Goal: Transaction & Acquisition: Purchase product/service

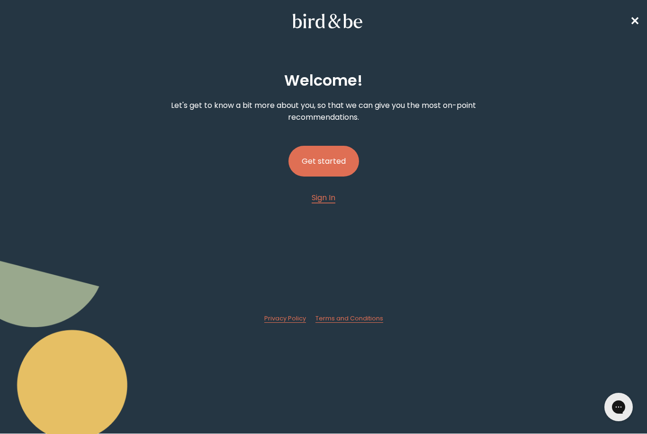
click at [325, 162] on button "Get started" at bounding box center [323, 161] width 71 height 31
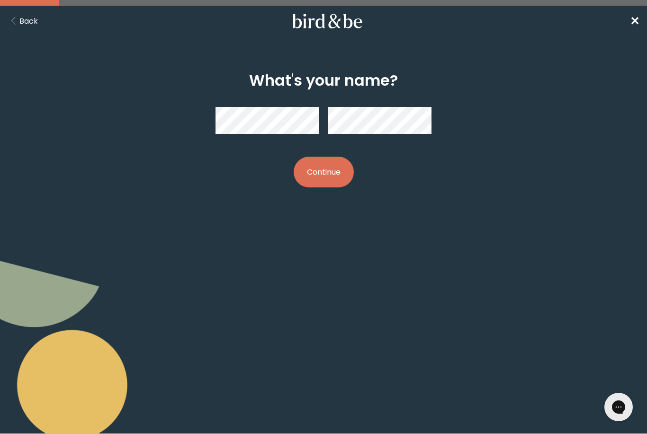
click at [333, 167] on button "Continue" at bounding box center [324, 172] width 60 height 31
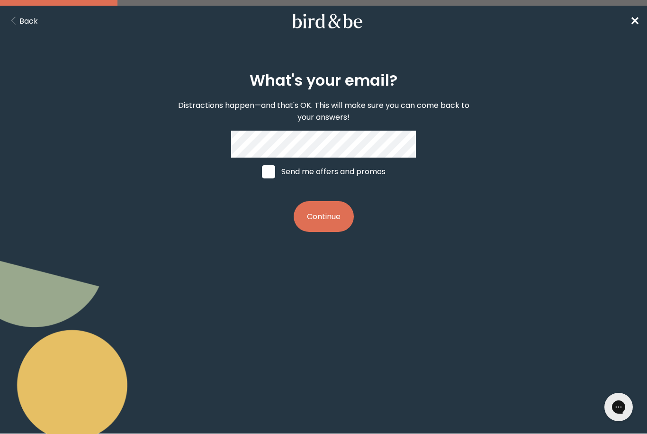
click at [275, 172] on label "Send me offers and promos" at bounding box center [324, 172] width 142 height 28
click at [262, 172] on input "Send me offers and promos" at bounding box center [261, 171] width 0 height 0
checkbox input "true"
click at [321, 224] on button "Continue" at bounding box center [324, 216] width 60 height 31
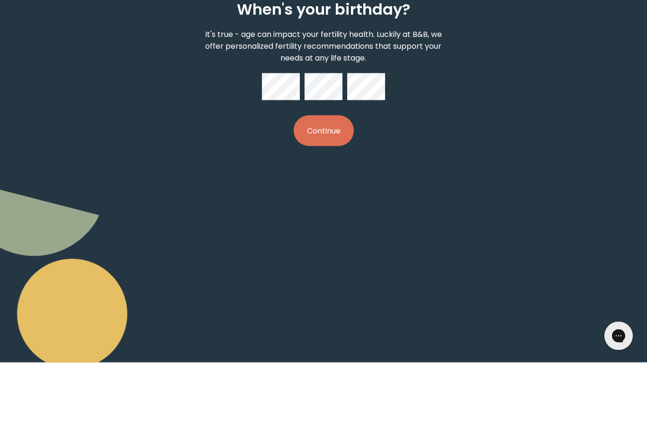
click at [325, 187] on button "Continue" at bounding box center [324, 202] width 60 height 31
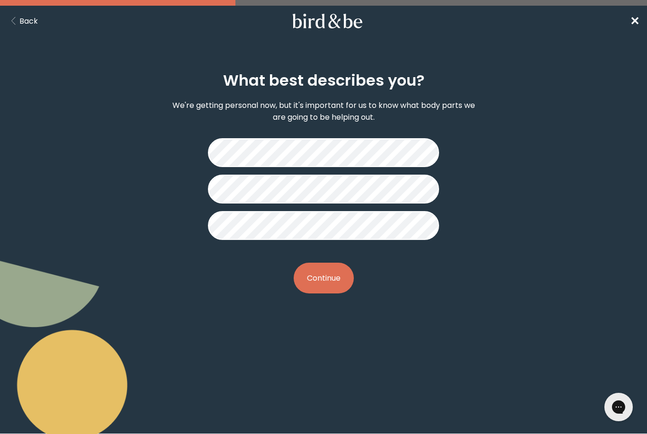
click at [317, 277] on button "Continue" at bounding box center [324, 278] width 60 height 31
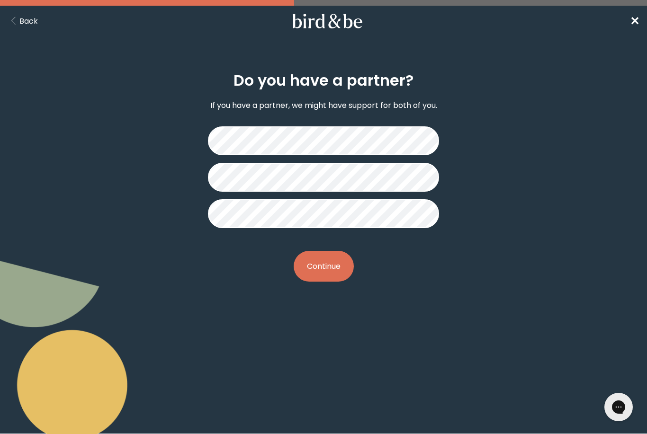
click at [322, 266] on button "Continue" at bounding box center [324, 266] width 60 height 31
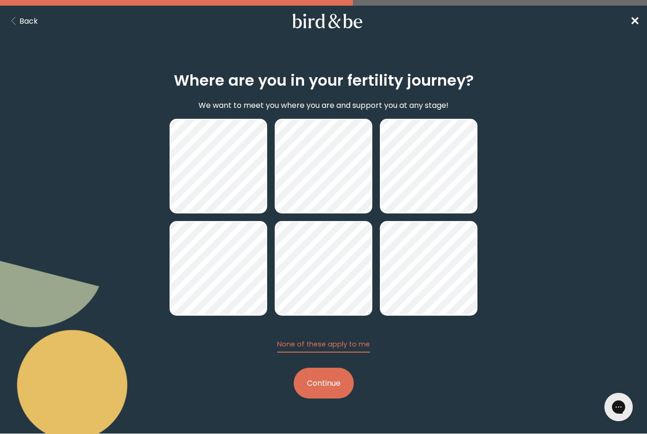
click at [327, 389] on button "Continue" at bounding box center [324, 383] width 60 height 31
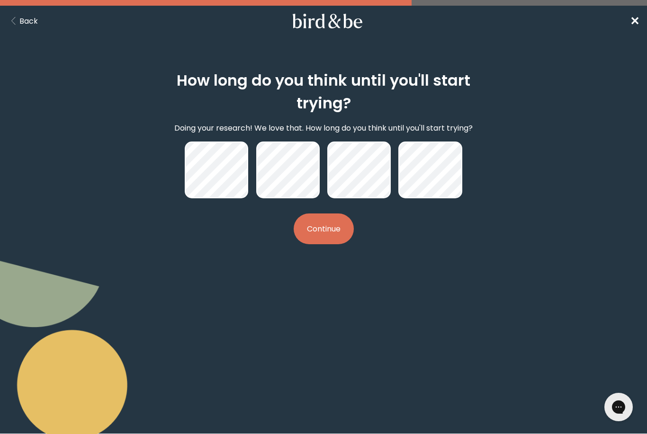
click at [326, 232] on button "Continue" at bounding box center [324, 229] width 60 height 31
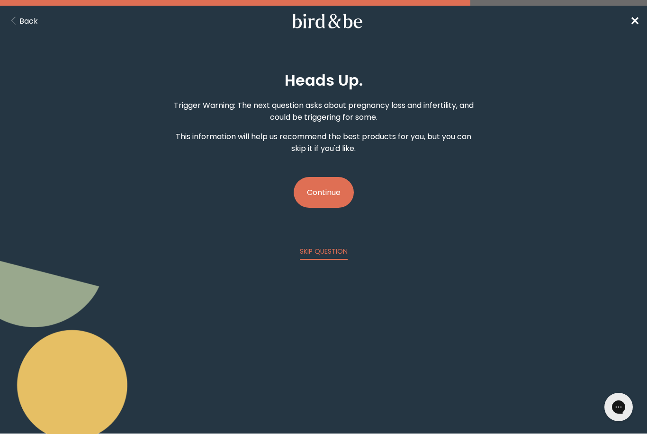
click at [329, 193] on button "Continue" at bounding box center [324, 192] width 60 height 31
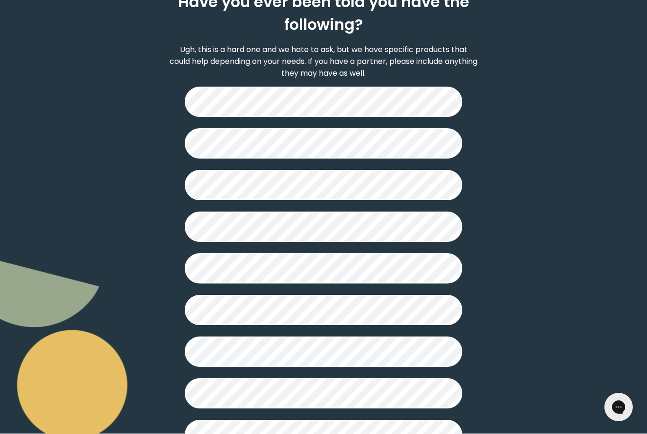
scroll to position [135, 0]
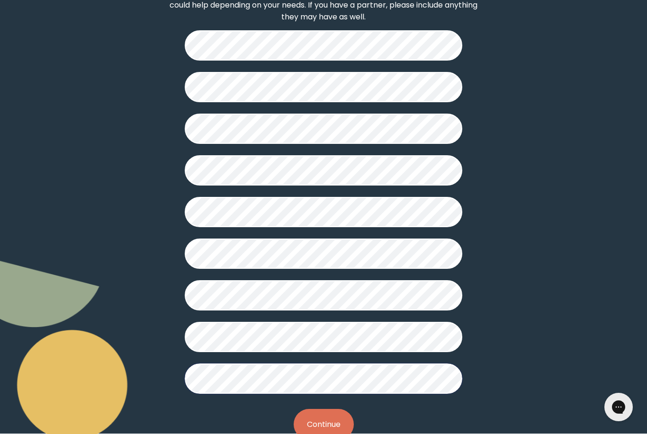
click at [322, 432] on button "Continue" at bounding box center [324, 424] width 60 height 31
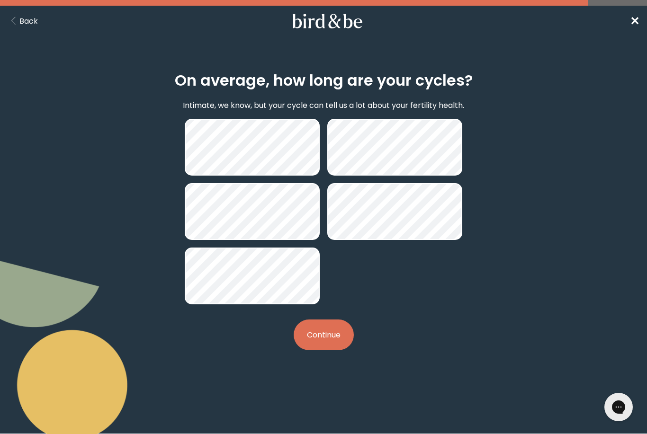
click at [322, 339] on button "Continue" at bounding box center [324, 335] width 60 height 31
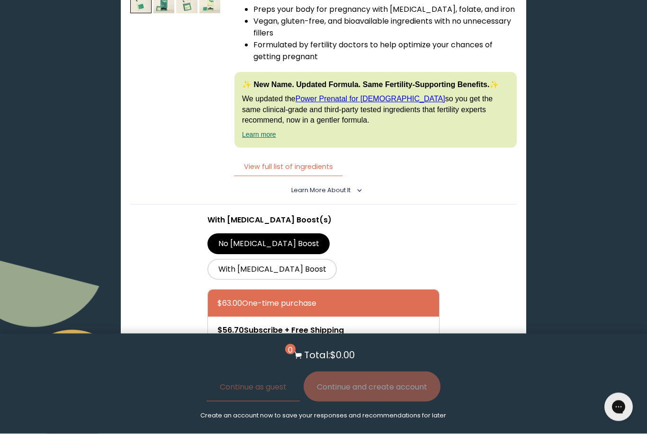
scroll to position [2253, 0]
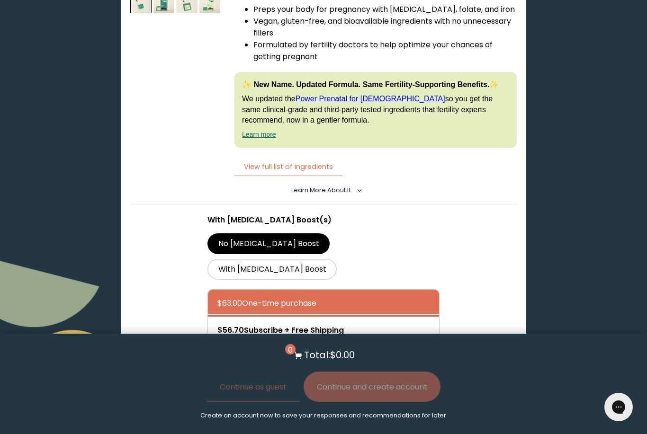
click at [335, 317] on div at bounding box center [332, 330] width 231 height 27
click at [217, 324] on input "$56.70 Subscribe + Free Shipping" at bounding box center [217, 324] width 0 height 0
radio input "true"
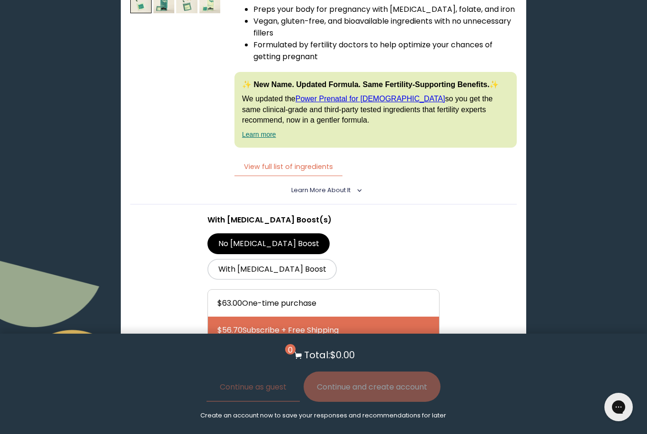
click at [325, 368] on button "Add to Cart - $56.70" at bounding box center [323, 378] width 100 height 21
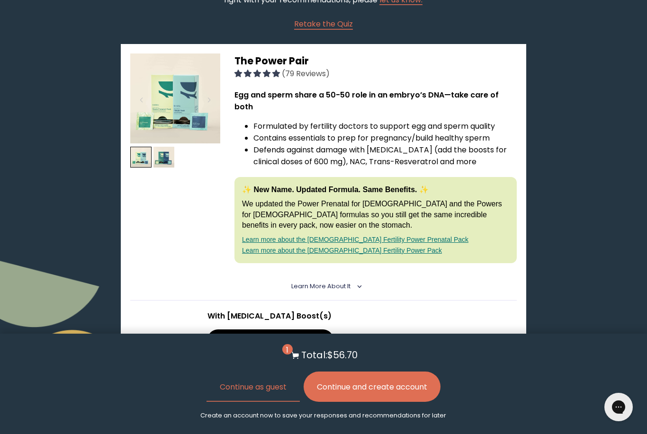
scroll to position [0, 0]
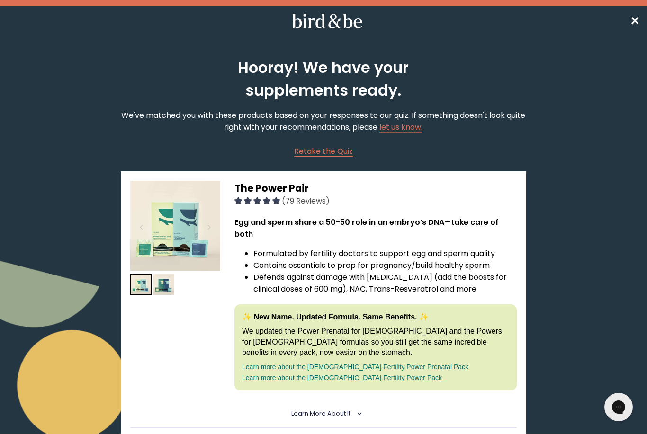
click at [325, 21] on icon at bounding box center [327, 21] width 74 height 15
